Goal: Find specific page/section: Find specific page/section

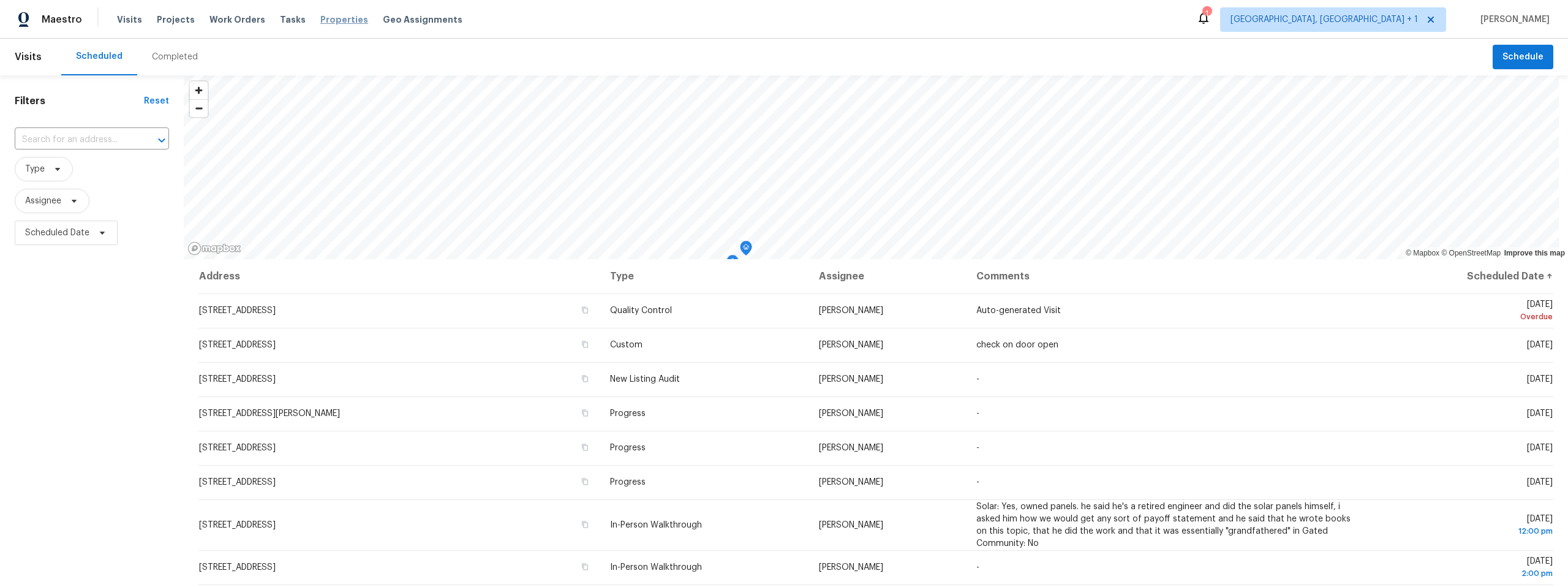
click at [332, 20] on span "Properties" at bounding box center [344, 19] width 48 height 12
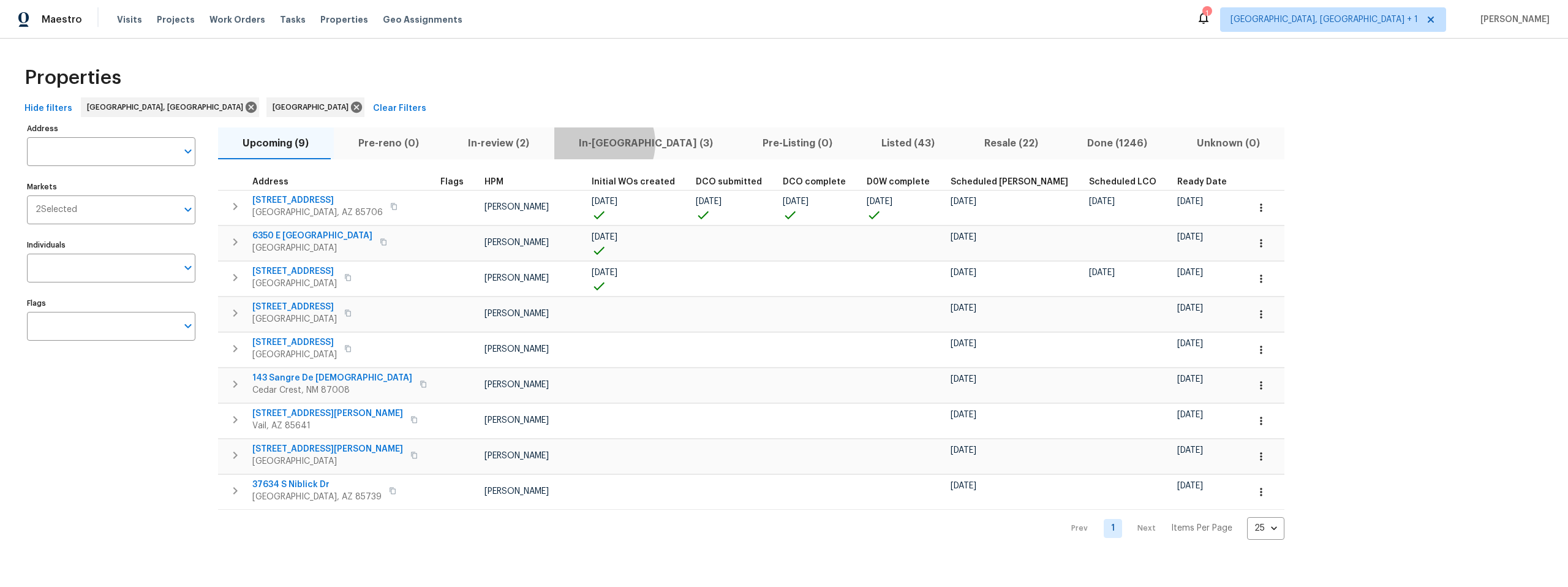
click at [586, 143] on span "In-reno (3)" at bounding box center [646, 143] width 169 height 17
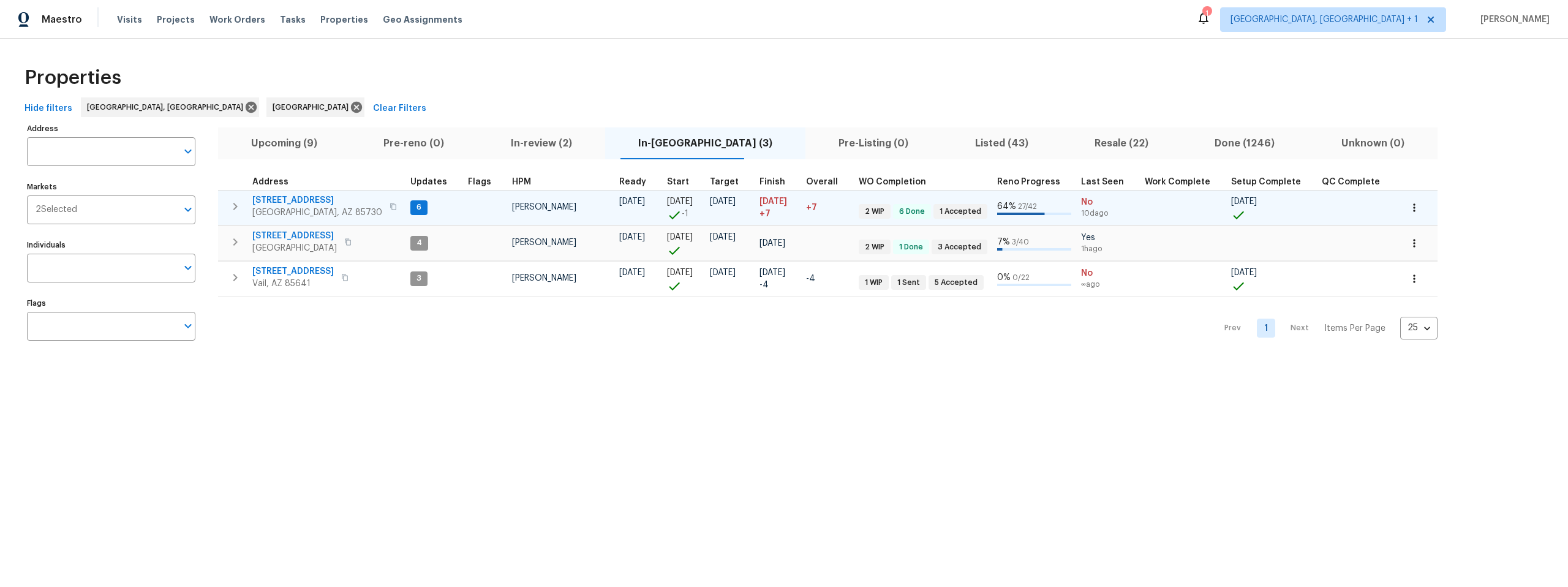
click at [297, 198] on span "8558 E Ruby Dr" at bounding box center [317, 200] width 130 height 12
